Goal: Answer question/provide support: Answer question/provide support

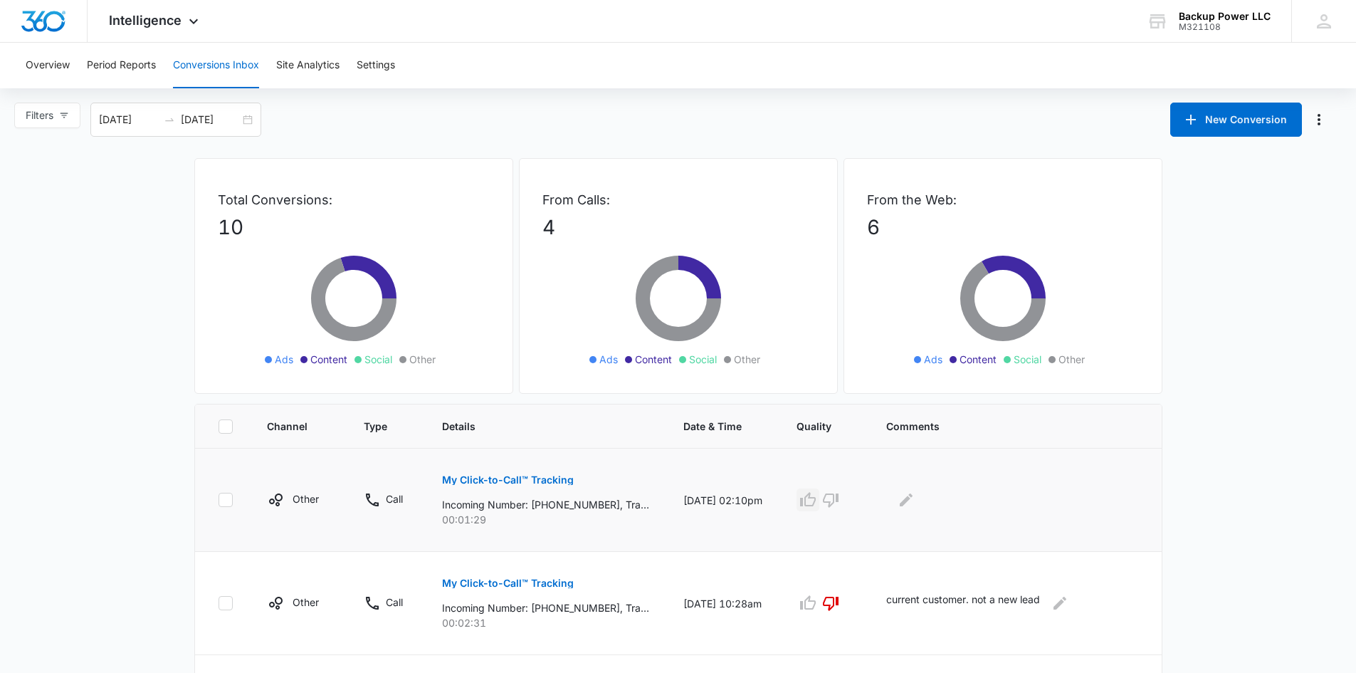
click at [816, 499] on icon "button" at bounding box center [807, 499] width 17 height 17
click at [917, 500] on button "Edit Comments" at bounding box center [906, 499] width 23 height 23
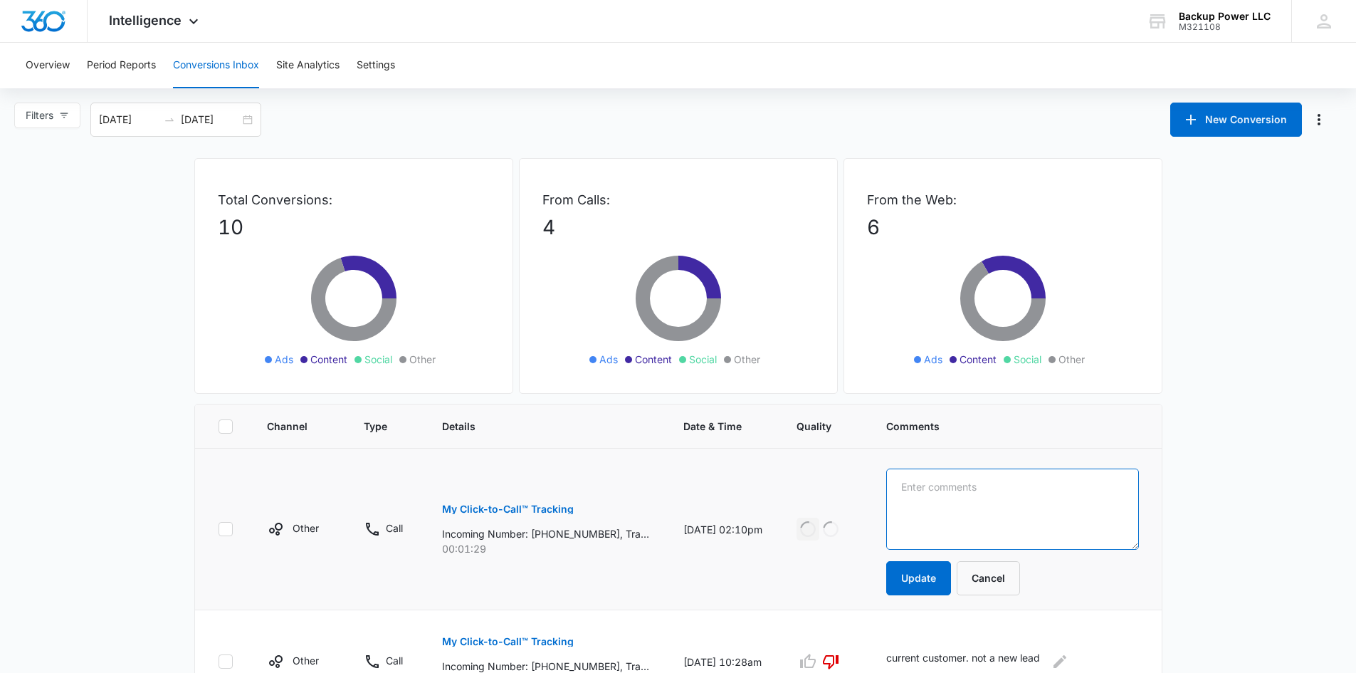
click at [942, 494] on textarea at bounding box center [1012, 508] width 253 height 81
type textarea "current customer"
click at [922, 581] on button "Update" at bounding box center [918, 578] width 65 height 34
